Goal: Transaction & Acquisition: Obtain resource

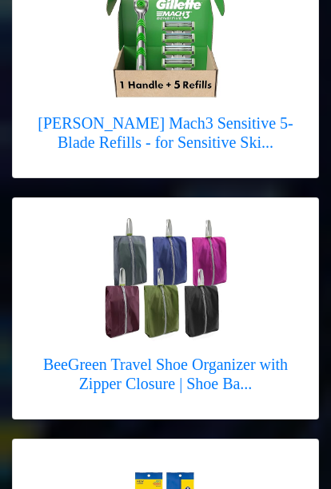
scroll to position [6874, 0]
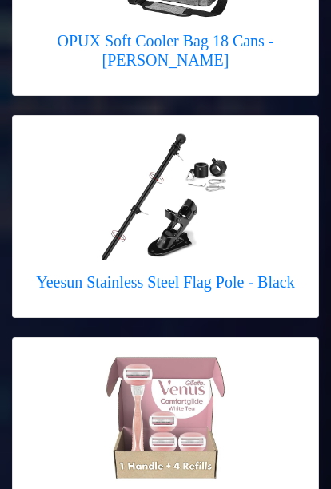
click at [262, 218] on div at bounding box center [165, 196] width 259 height 128
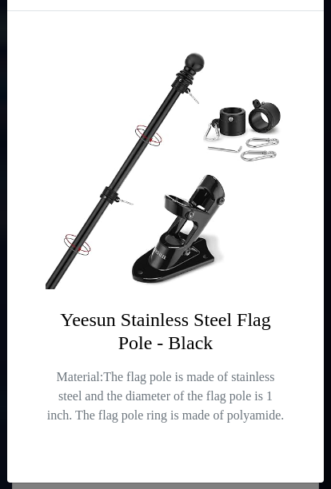
scroll to position [50, 0]
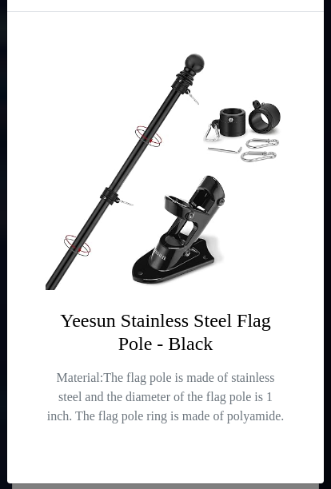
click at [246, 368] on p "Material:The flag pole is made of stainless steel and the diameter of the flag …" at bounding box center [166, 396] width 240 height 57
click at [232, 308] on div "Yeesun Stainless Steel Flag Pole - Black Material:The flag pole is made of stai…" at bounding box center [165, 247] width 316 height 471
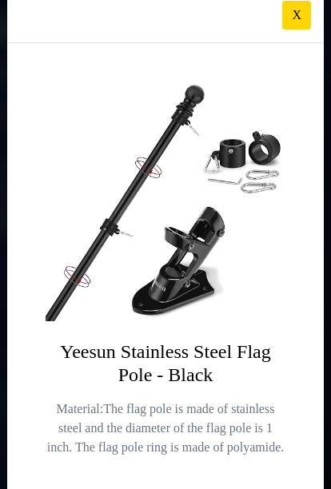
scroll to position [18, 0]
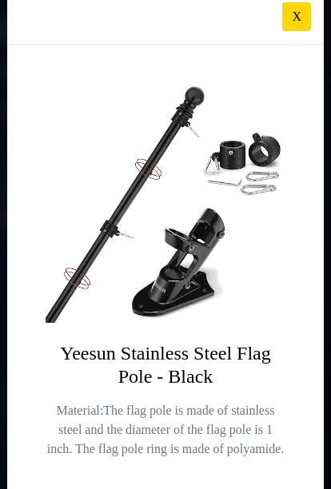
click at [232, 329] on div "Yeesun Stainless Steel Flag Pole - Black Material:The flag pole is made of stai…" at bounding box center [165, 280] width 316 height 471
click at [298, 24] on button "X" at bounding box center [296, 16] width 29 height 29
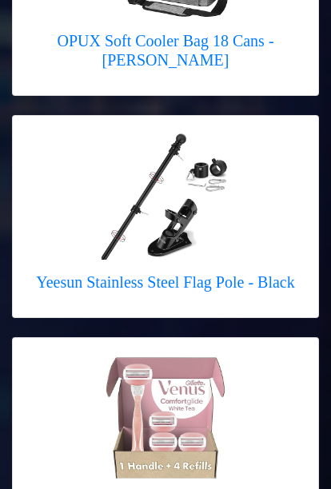
click at [284, 272] on h5 "Yeesun Stainless Steel Flag Pole - Black" at bounding box center [165, 281] width 259 height 19
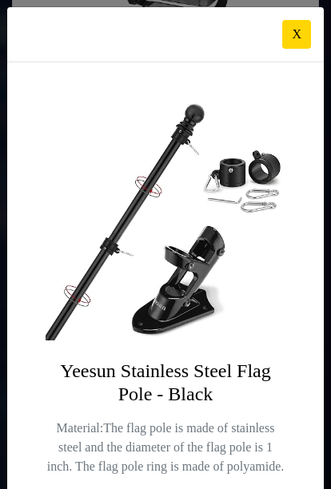
scroll to position [0, 0]
click at [286, 45] on button "X" at bounding box center [296, 34] width 29 height 29
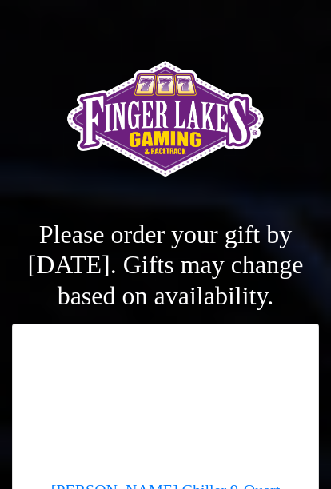
click at [302, 273] on h2 "Please order your gift by [DATE]. Gifts may change based on availability." at bounding box center [165, 265] width 307 height 92
click at [278, 288] on h2 "Please order your gift by [DATE]. Gifts may change based on availability." at bounding box center [165, 265] width 307 height 92
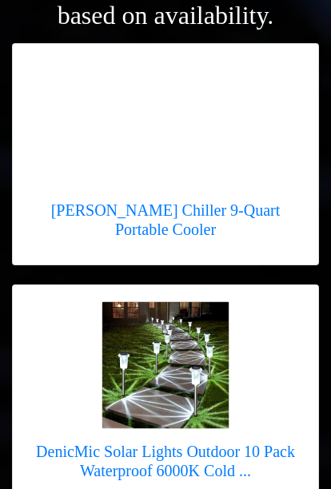
scroll to position [239, 0]
